Goal: Transaction & Acquisition: Purchase product/service

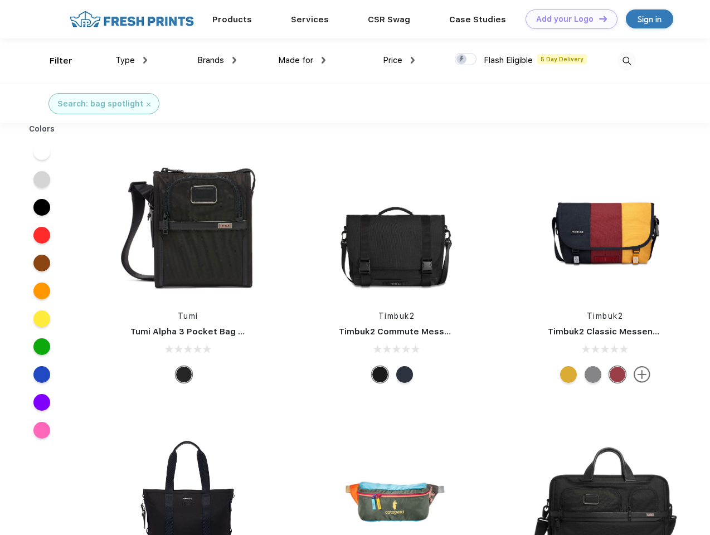
scroll to position [1, 0]
click at [567, 19] on link "Add your Logo Design Tool" at bounding box center [572, 19] width 92 height 20
click at [0, 0] on div "Design Tool" at bounding box center [0, 0] width 0 height 0
click at [598, 18] on link "Add your Logo Design Tool" at bounding box center [572, 19] width 92 height 20
click at [54, 61] on div "Filter" at bounding box center [61, 61] width 23 height 13
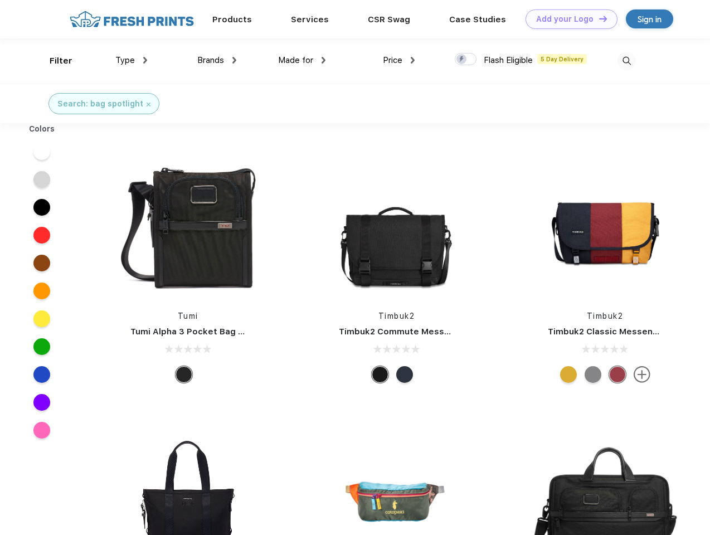
click at [132, 60] on span "Type" at bounding box center [125, 60] width 20 height 10
click at [217, 60] on span "Brands" at bounding box center [210, 60] width 27 height 10
click at [302, 60] on span "Made for" at bounding box center [295, 60] width 35 height 10
click at [399, 60] on span "Price" at bounding box center [393, 60] width 20 height 10
click at [466, 60] on div at bounding box center [466, 59] width 22 height 12
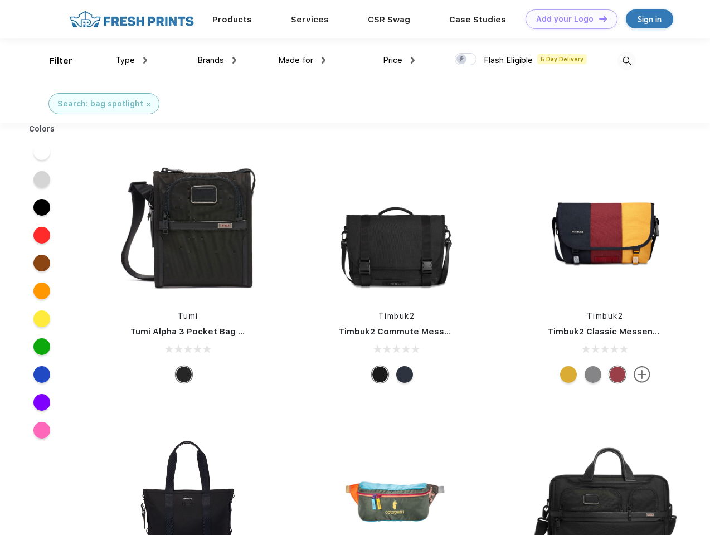
click at [462, 60] on input "checkbox" at bounding box center [458, 55] width 7 height 7
click at [627, 61] on img at bounding box center [627, 61] width 18 height 18
